Goal: Task Accomplishment & Management: Manage account settings

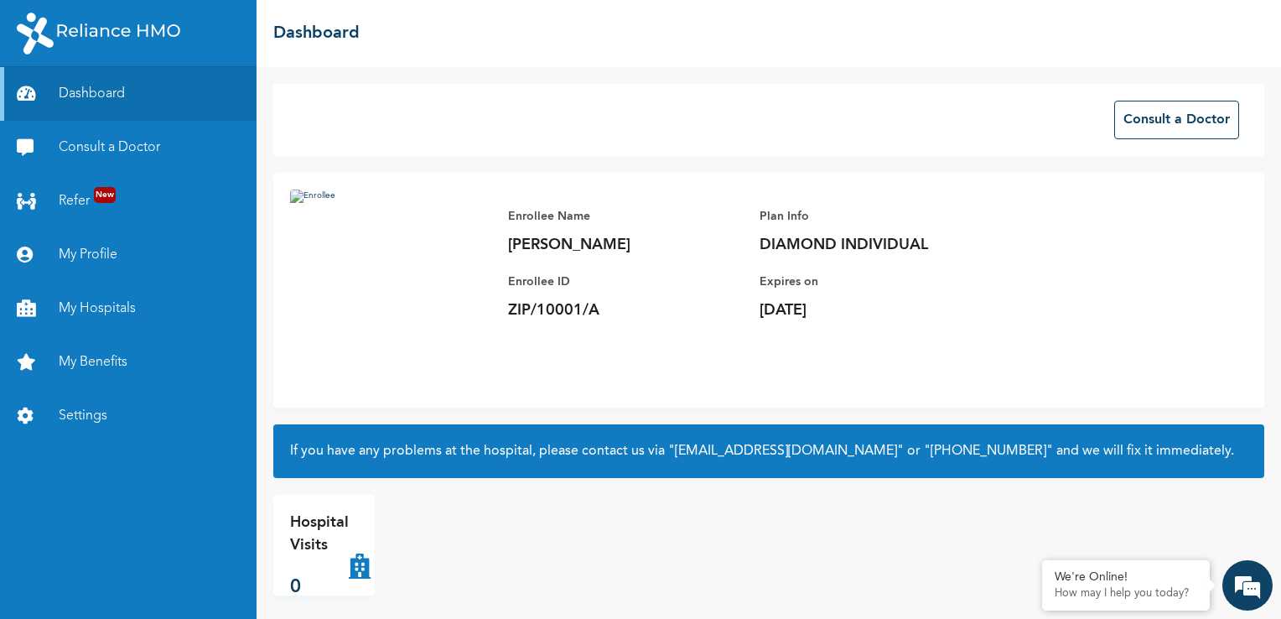
click at [132, 19] on img at bounding box center [99, 34] width 164 height 42
click at [86, 421] on link "Settings" at bounding box center [128, 416] width 257 height 54
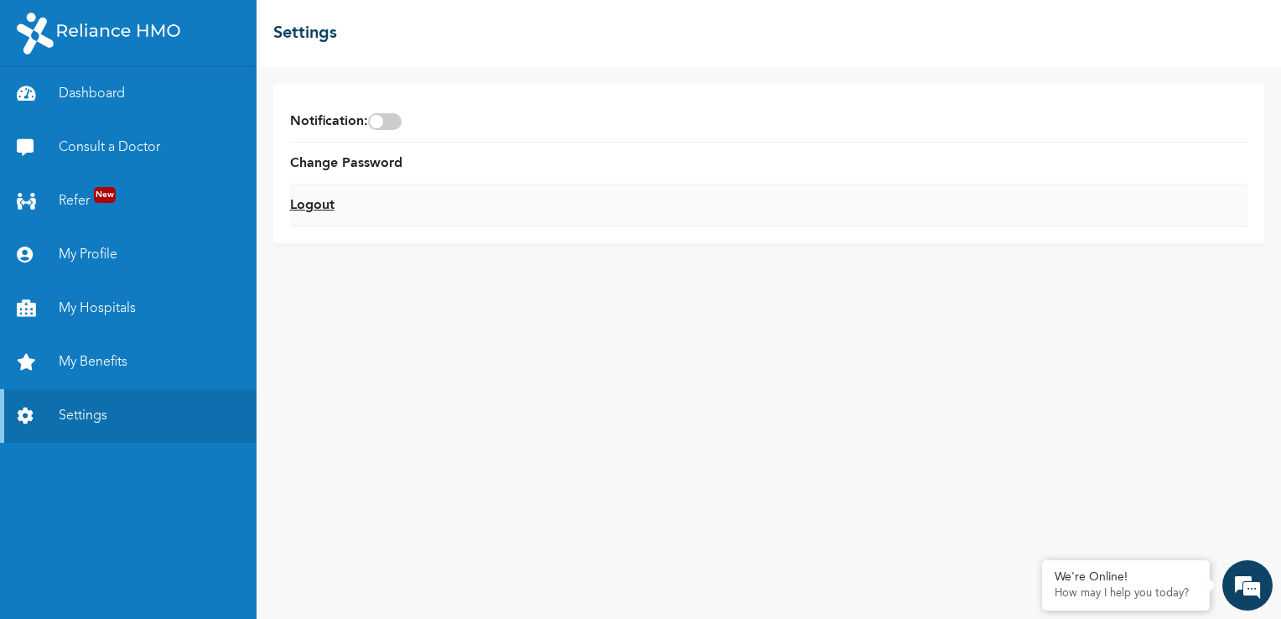
click at [309, 214] on link "Logout" at bounding box center [312, 205] width 44 height 20
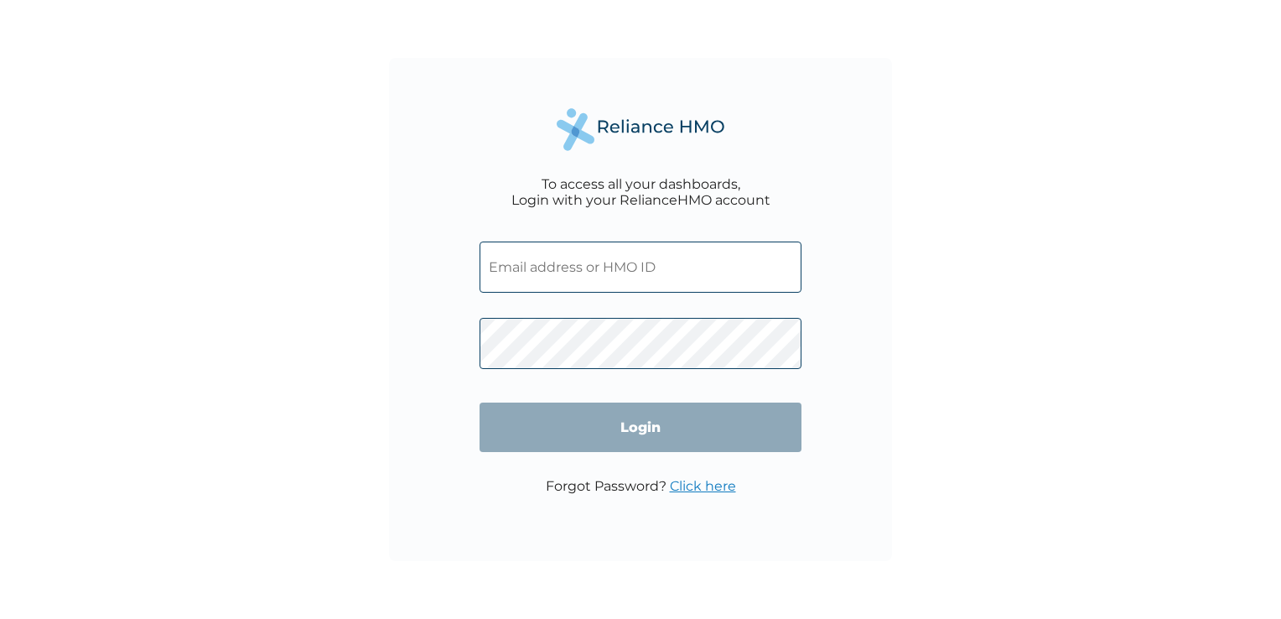
click at [517, 249] on input "text" at bounding box center [641, 267] width 322 height 51
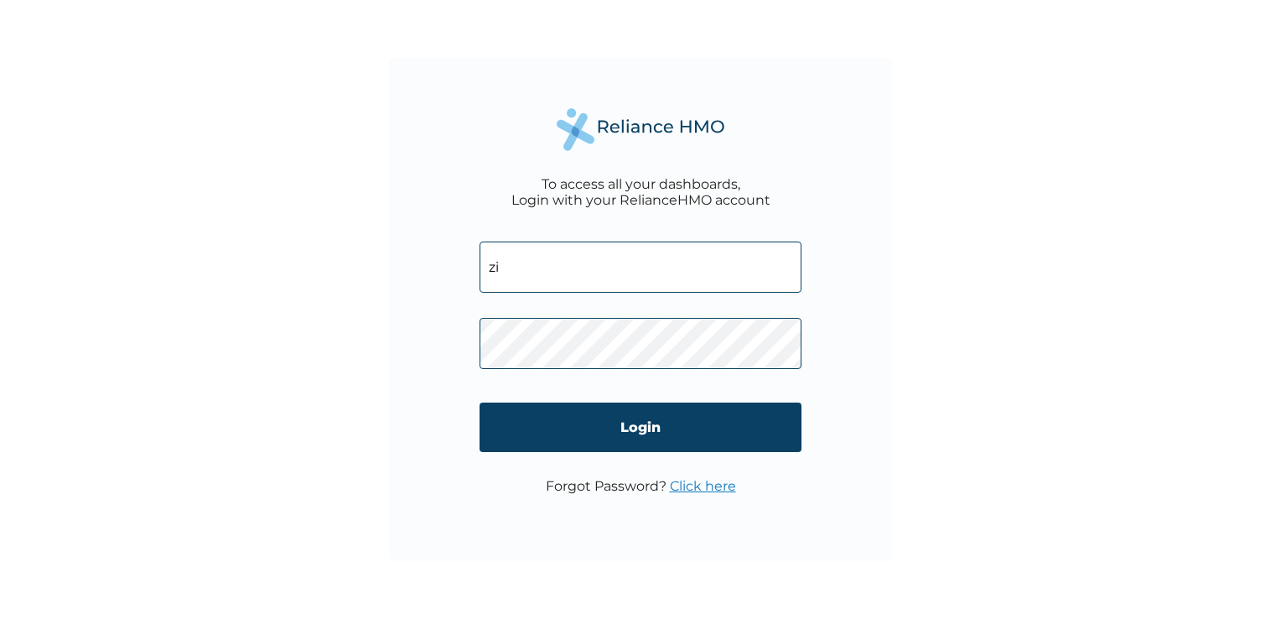
type input "z"
type input "ZIP/10011/A"
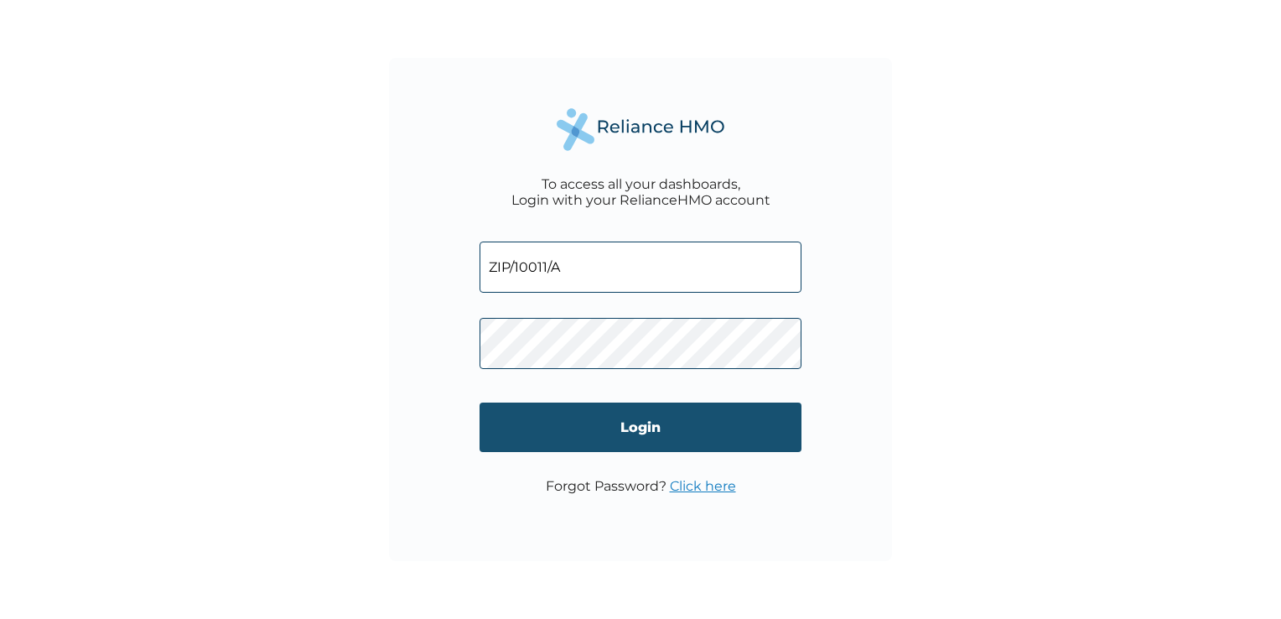
click at [703, 416] on input "Login" at bounding box center [641, 427] width 322 height 49
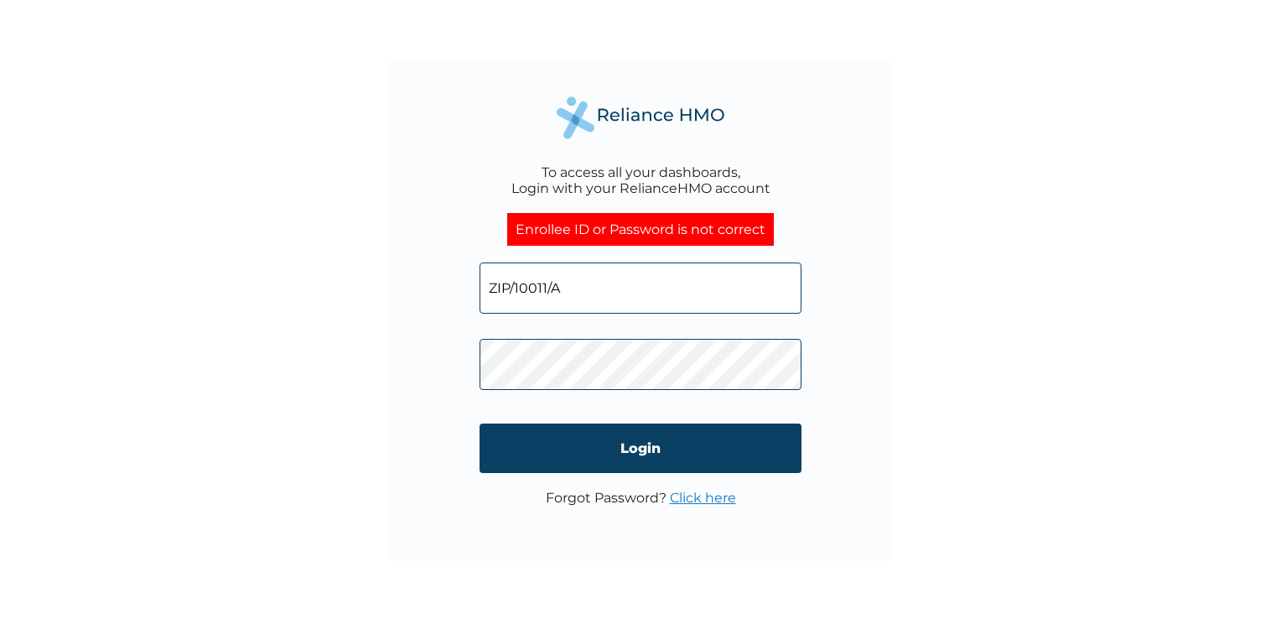
click at [580, 290] on input "ZIP/10011/A" at bounding box center [641, 287] width 322 height 51
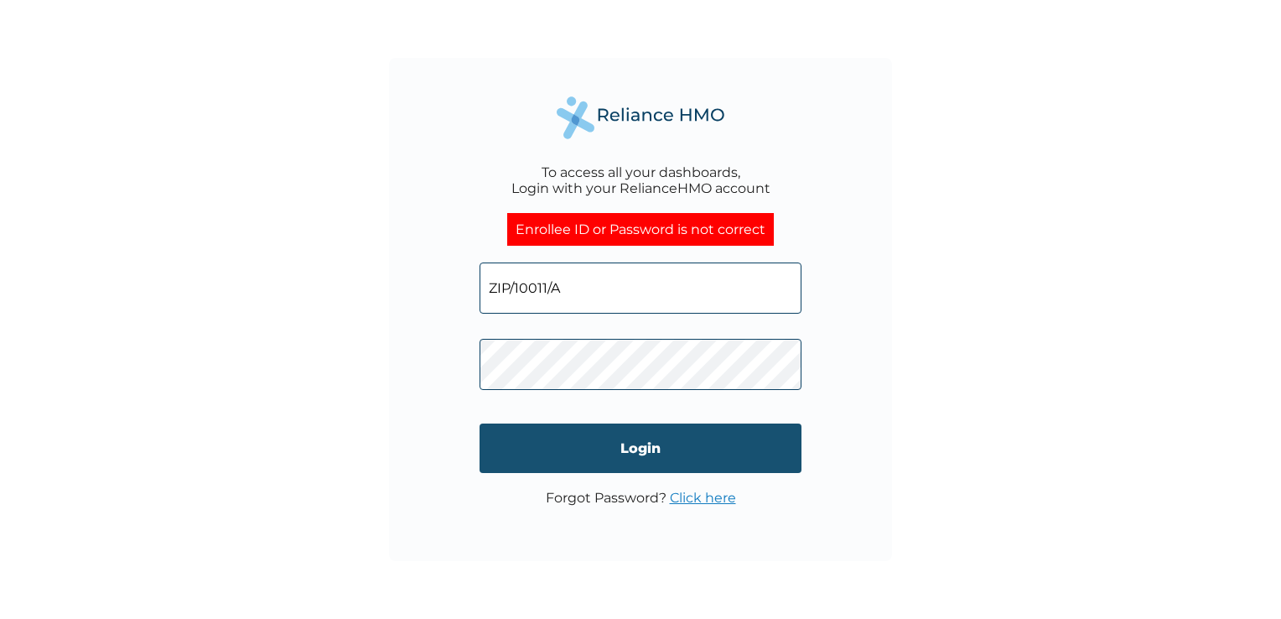
click at [660, 439] on input "Login" at bounding box center [641, 447] width 322 height 49
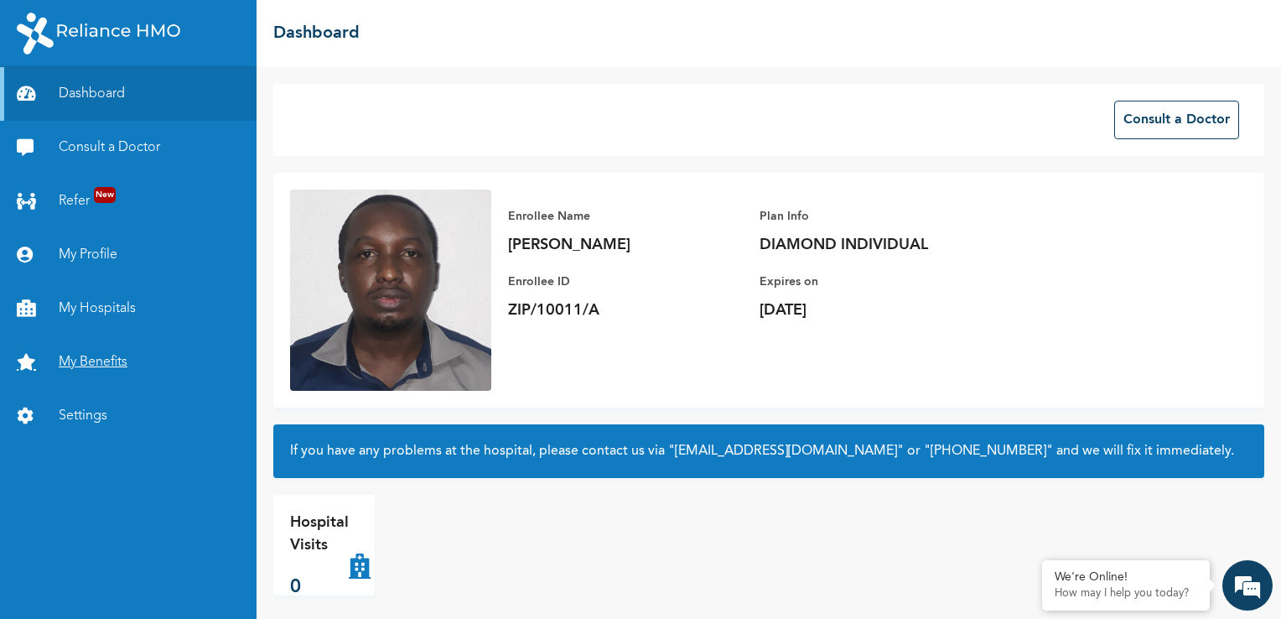
click at [102, 369] on link "My Benefits" at bounding box center [128, 362] width 257 height 54
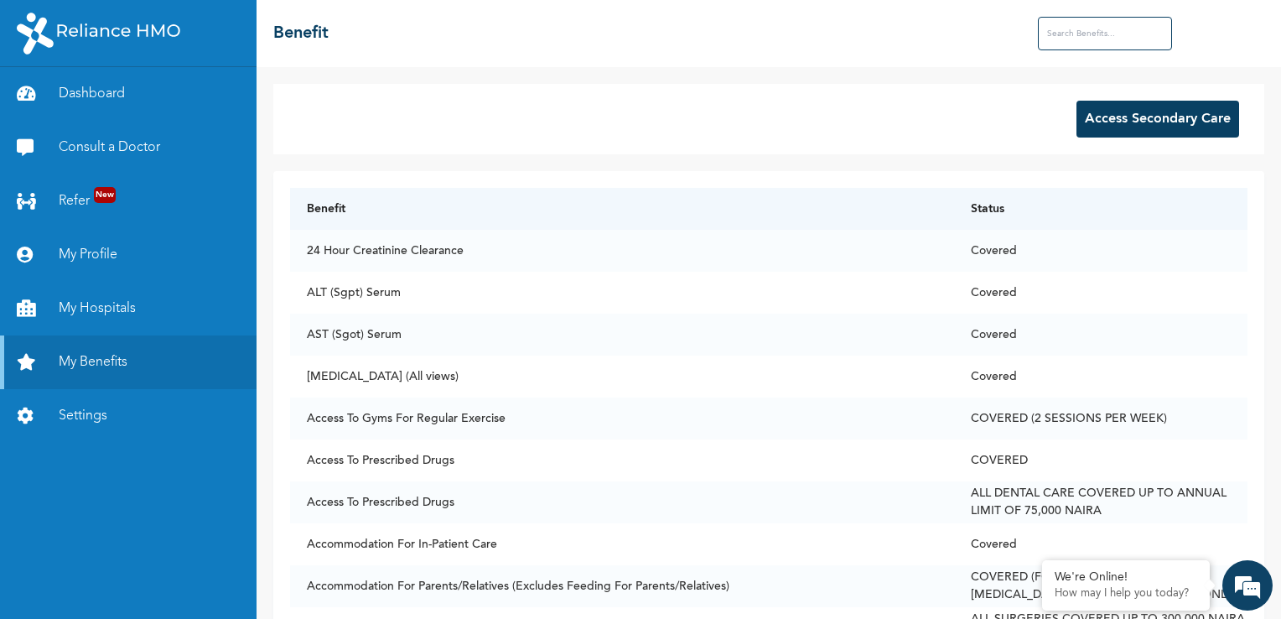
click at [1083, 30] on input "text" at bounding box center [1105, 34] width 134 height 34
click at [1105, 109] on button "Access Secondary Care" at bounding box center [1158, 119] width 163 height 37
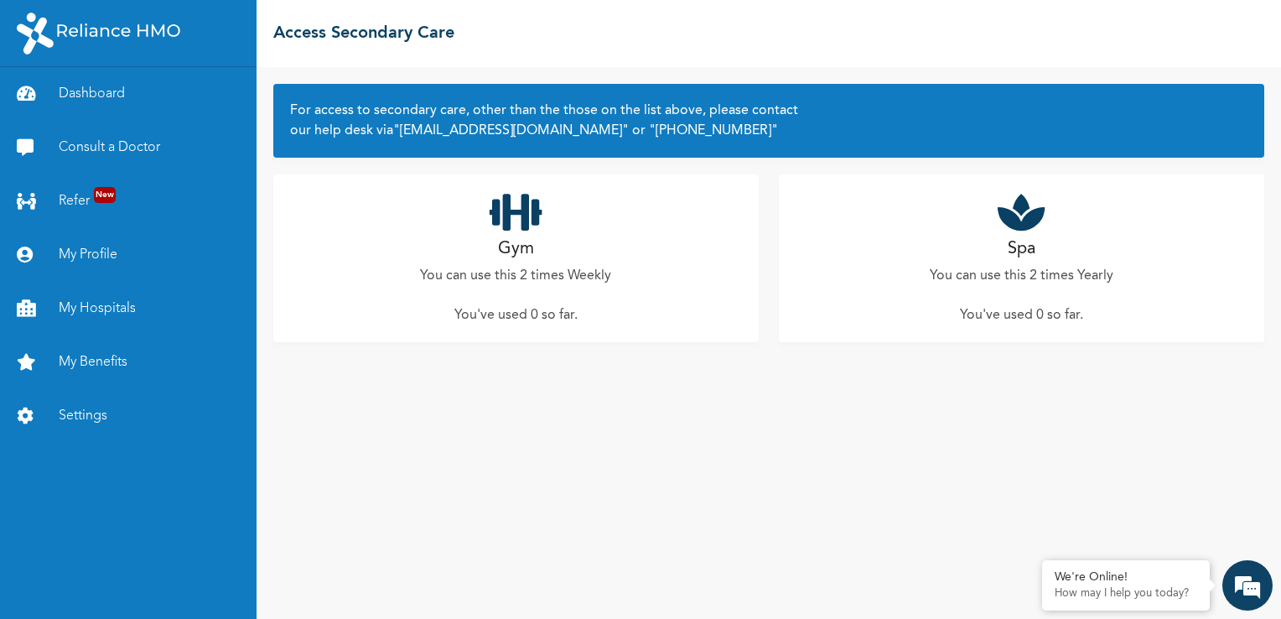
click at [607, 237] on div "Gym You can use this 2 times Weekly You've used 0 so far ." at bounding box center [516, 258] width 486 height 168
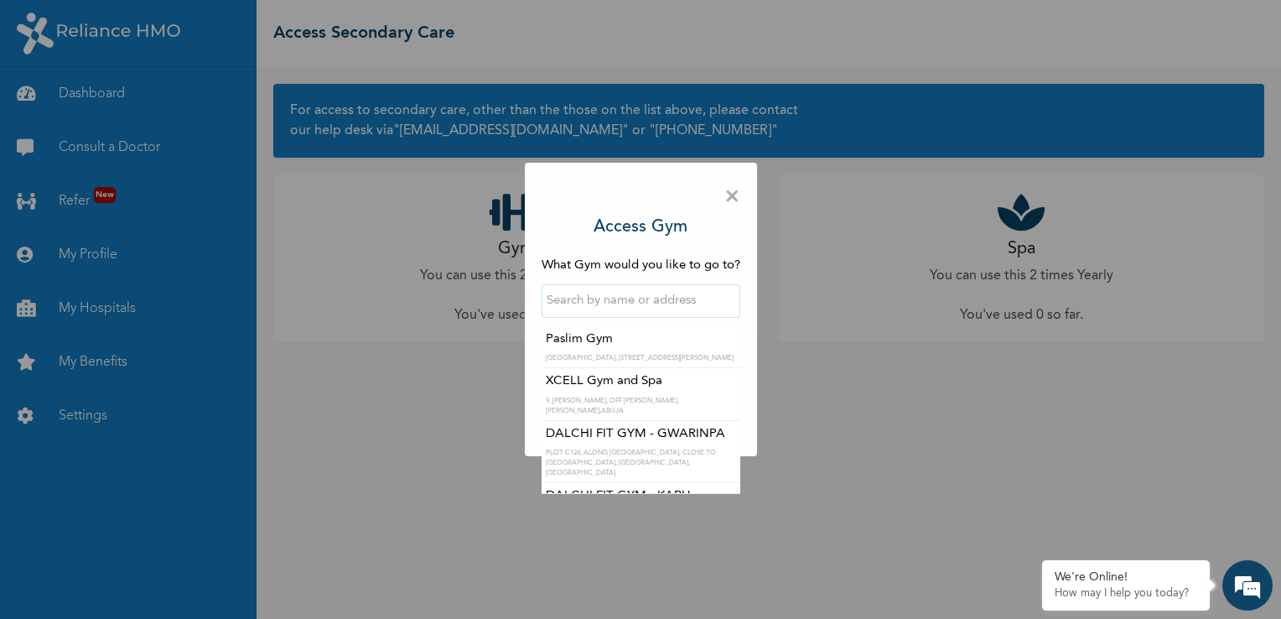
click at [655, 311] on input "text" at bounding box center [641, 301] width 199 height 34
type input "ibadan"
